Goal: Transaction & Acquisition: Subscribe to service/newsletter

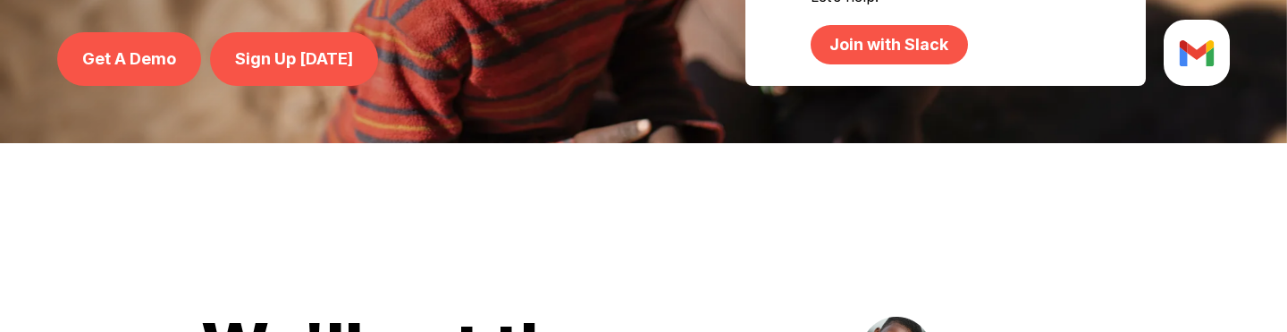
scroll to position [42, 0]
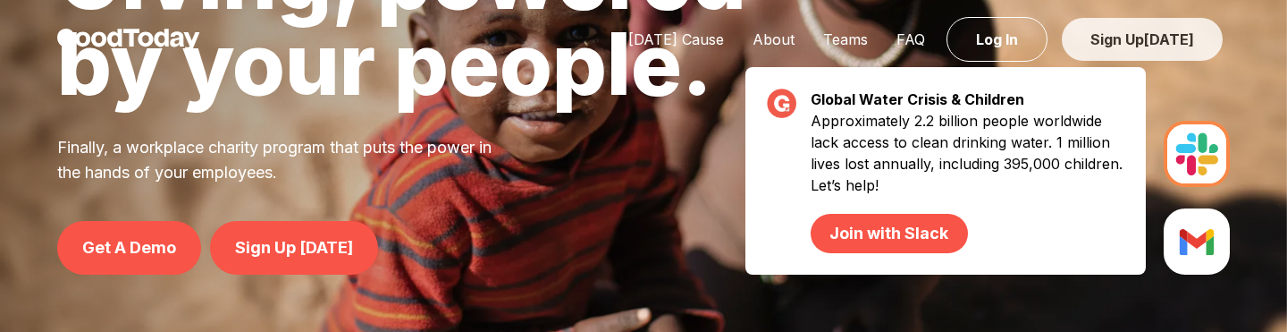
click at [1178, 41] on span "[DATE]" at bounding box center [1169, 39] width 50 height 18
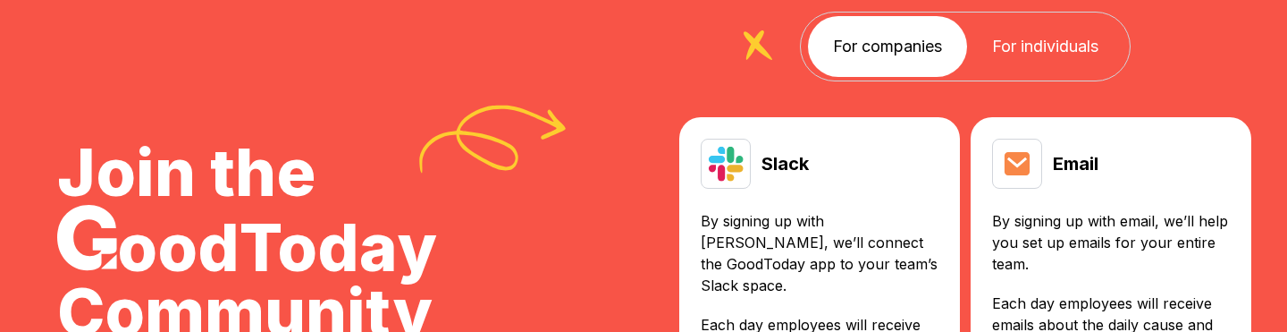
scroll to position [111, 0]
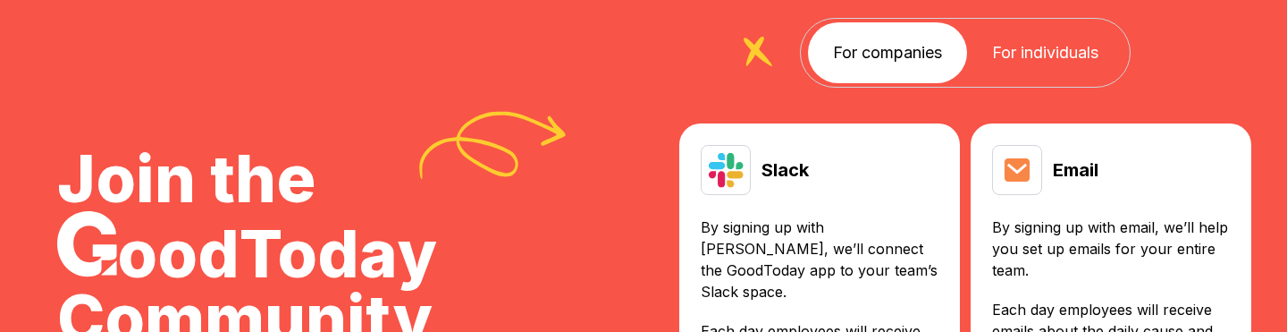
click at [1060, 63] on link "For individuals" at bounding box center [1045, 52] width 156 height 61
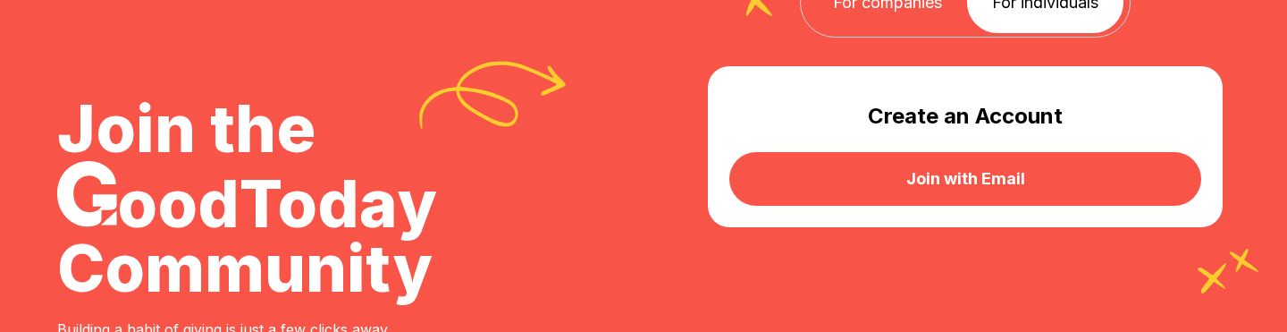
scroll to position [85, 0]
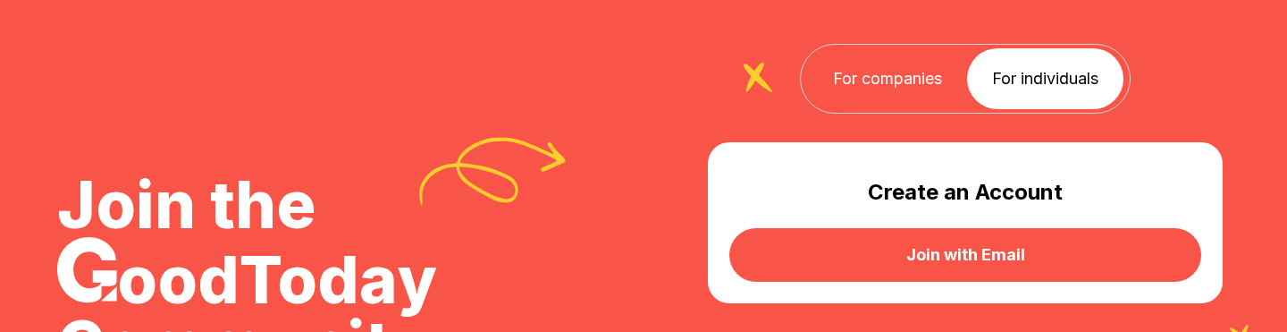
click at [913, 109] on div "For companies For individuals" at bounding box center [965, 79] width 331 height 70
click at [912, 92] on link "For companies" at bounding box center [887, 78] width 159 height 61
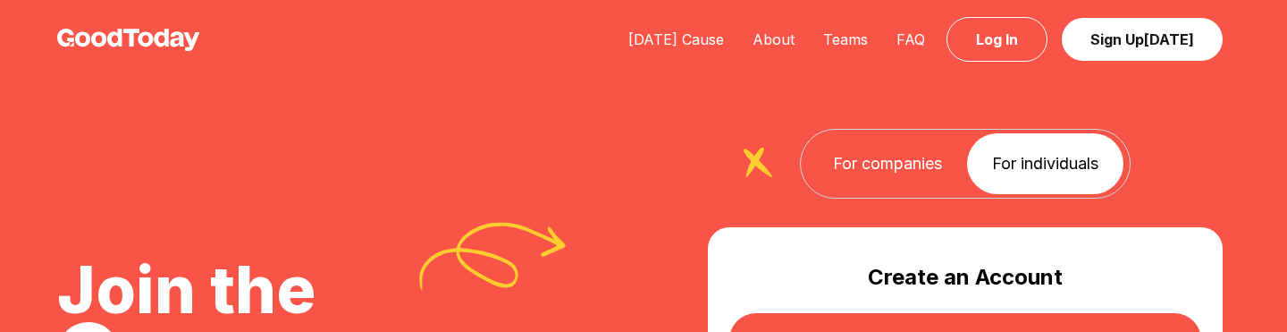
scroll to position [85, 0]
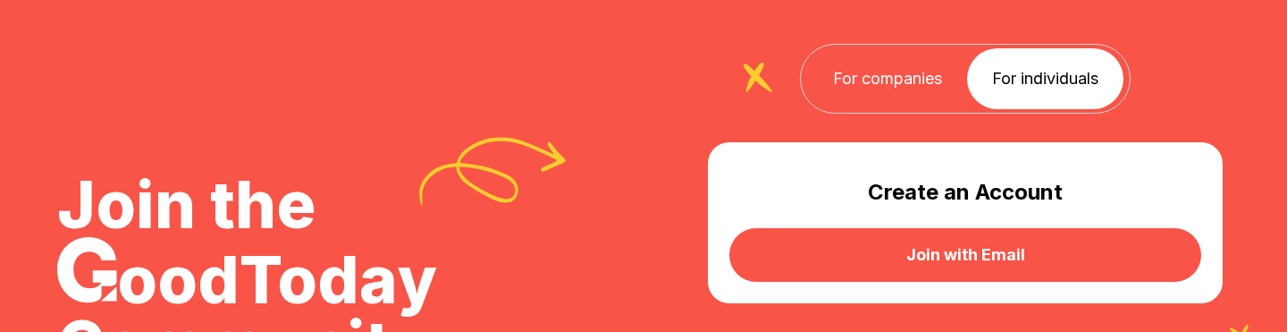
scroll to position [111, 0]
